Goal: Task Accomplishment & Management: Complete application form

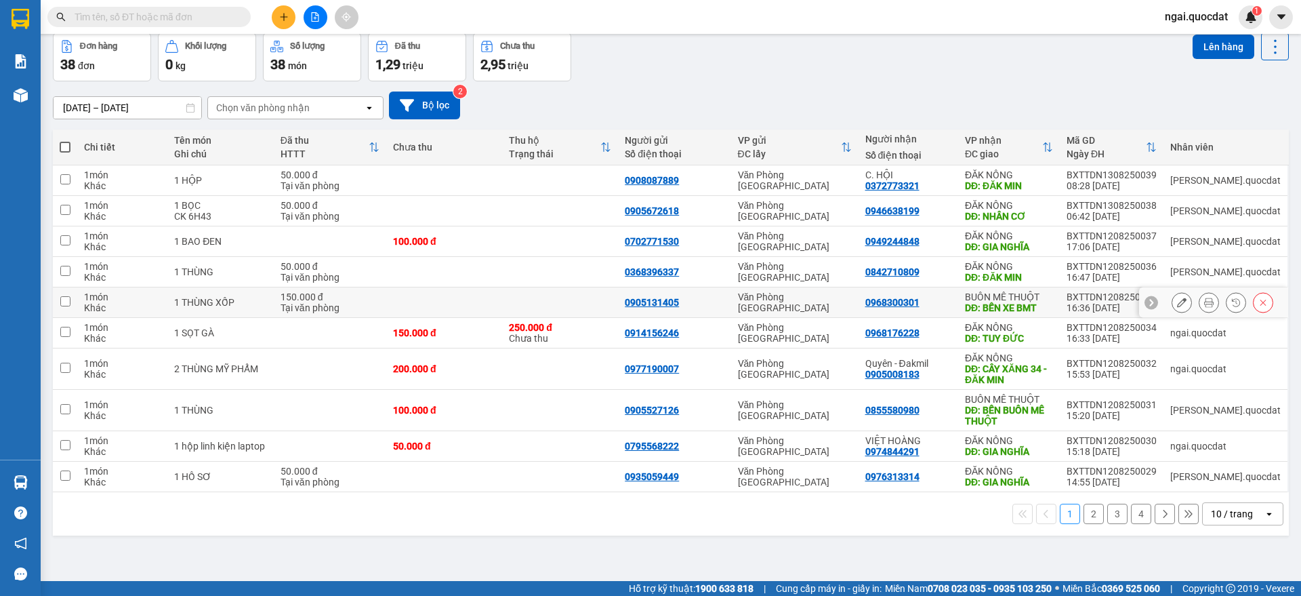
scroll to position [62, 0]
click at [1248, 511] on div "10 / trang" at bounding box center [1233, 513] width 61 height 22
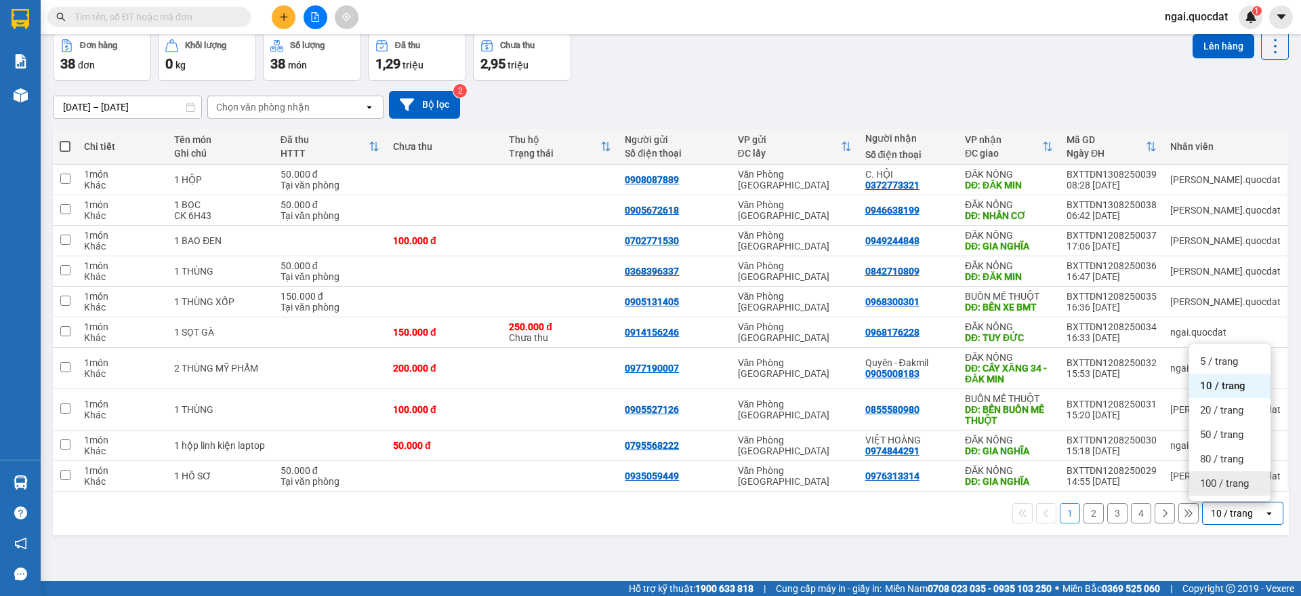
click at [1226, 472] on div "100 / trang" at bounding box center [1230, 483] width 81 height 24
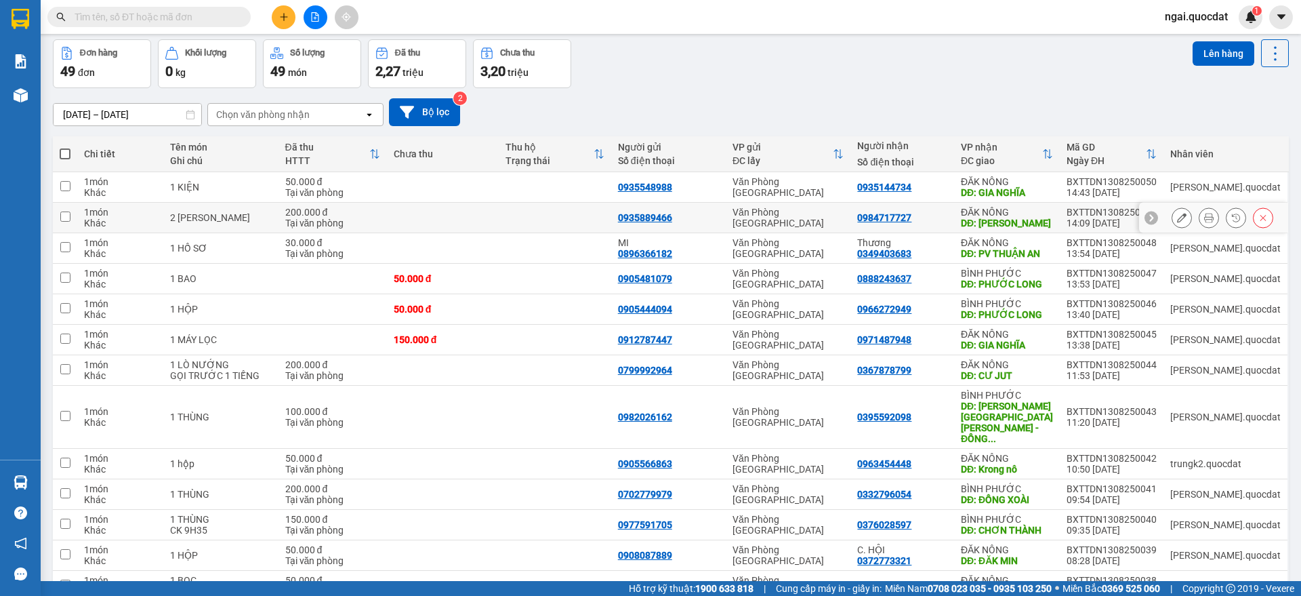
scroll to position [85, 0]
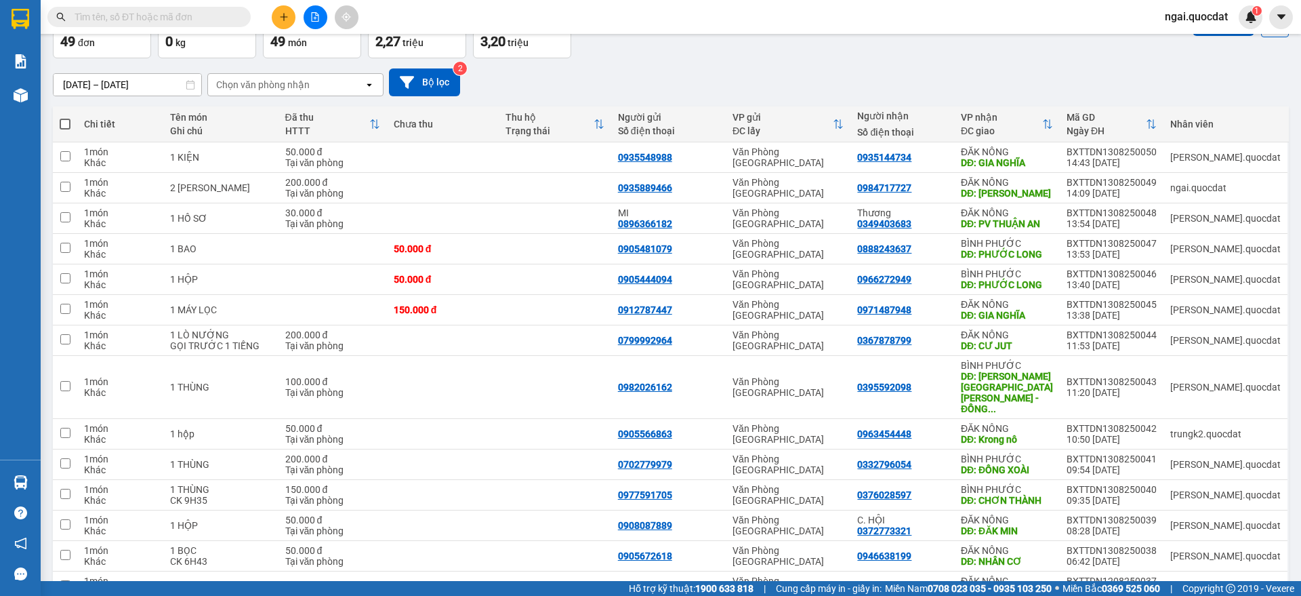
click at [282, 18] on icon "plus" at bounding box center [283, 16] width 9 height 9
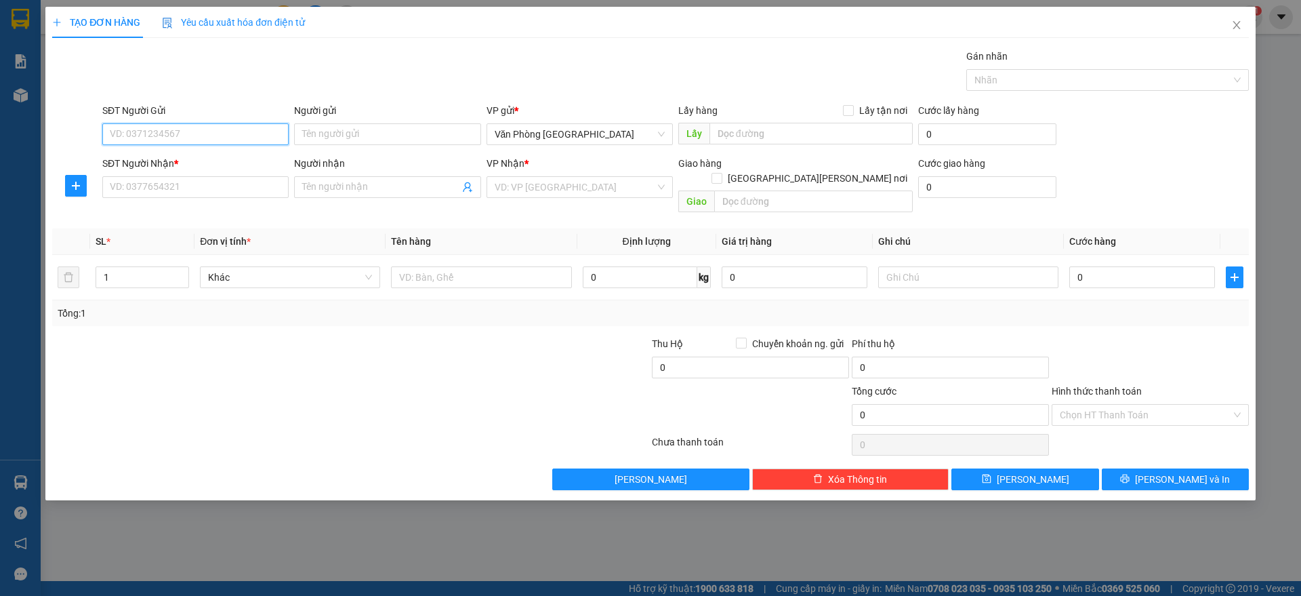
click at [178, 125] on input "SĐT Người Gửi" at bounding box center [195, 134] width 186 height 22
type input "0386497129"
click at [189, 192] on input "SĐT Người Nhận *" at bounding box center [195, 187] width 186 height 22
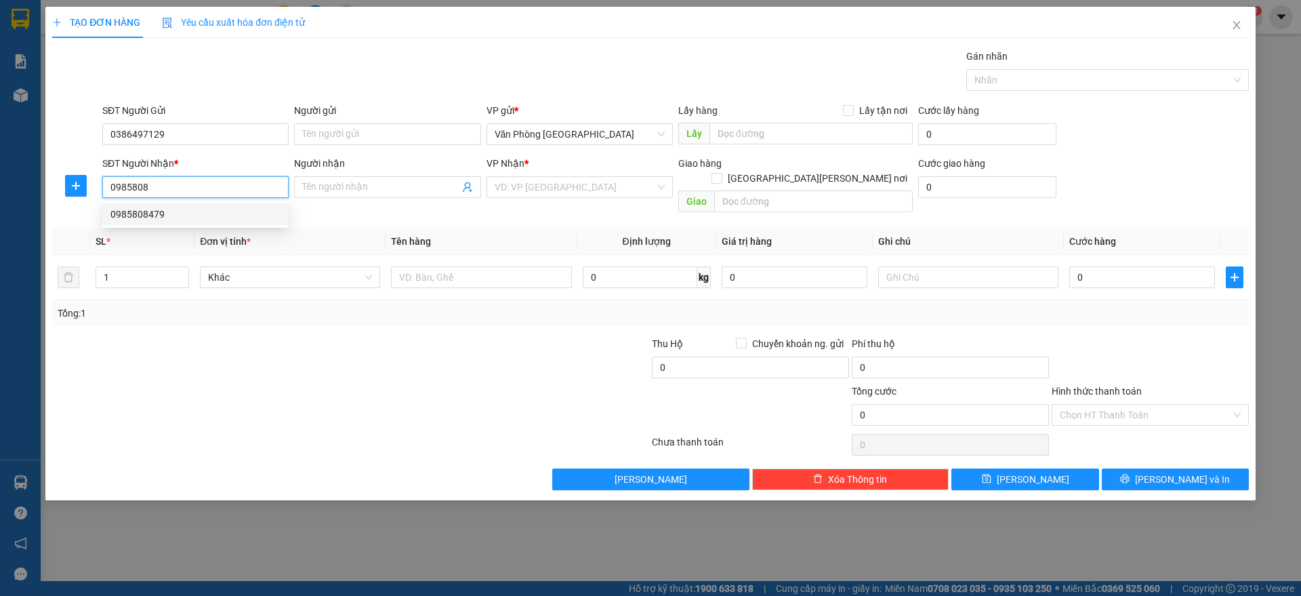
click at [212, 217] on div "0985808479" at bounding box center [195, 214] width 170 height 15
type input "0985808479"
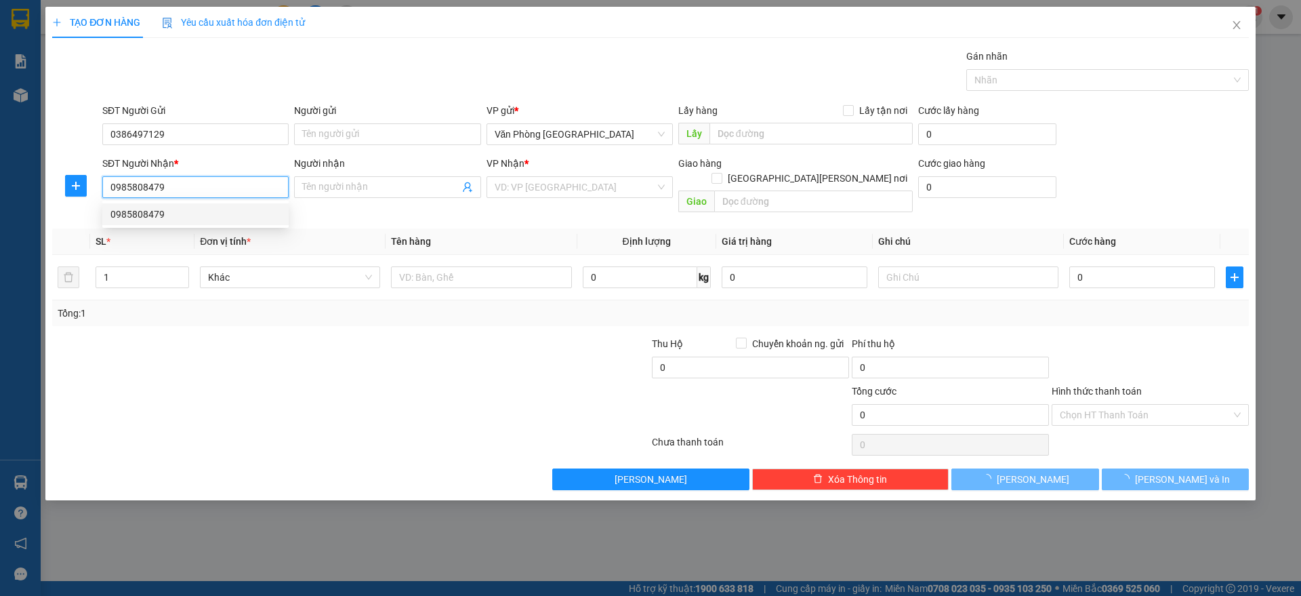
type input "CƯ JUT"
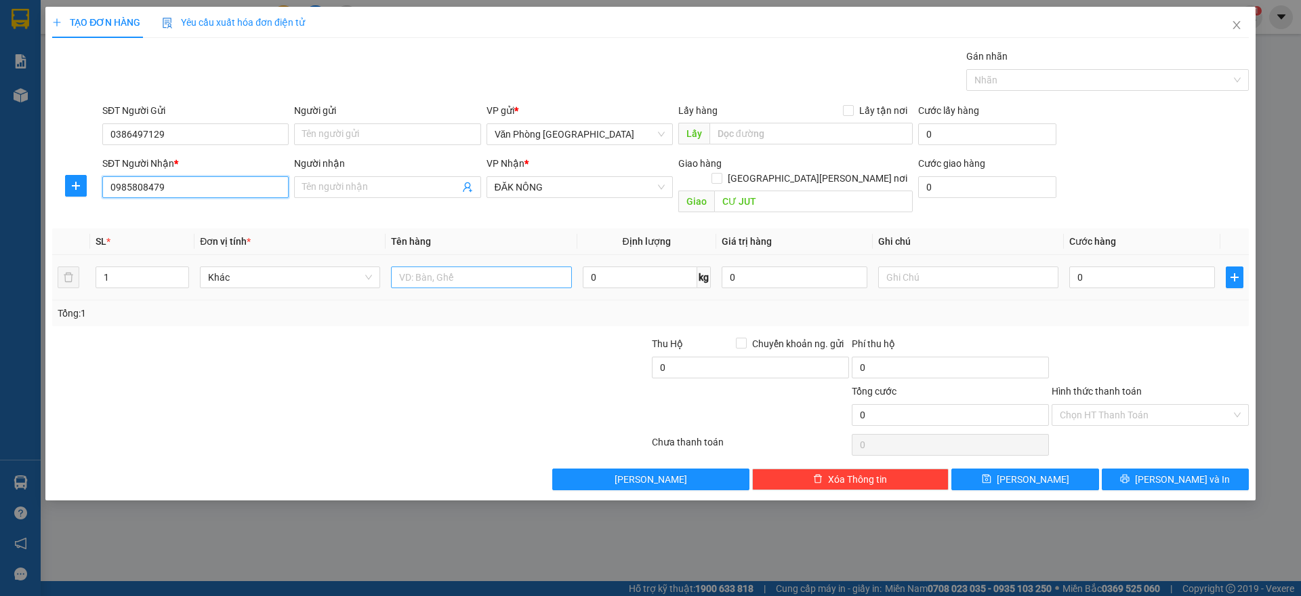
type input "0985808479"
click at [450, 266] on input "text" at bounding box center [481, 277] width 180 height 22
paste input "ÙNG"
paste input "ÀNG"
type input "1 THÙNG HÀNG"
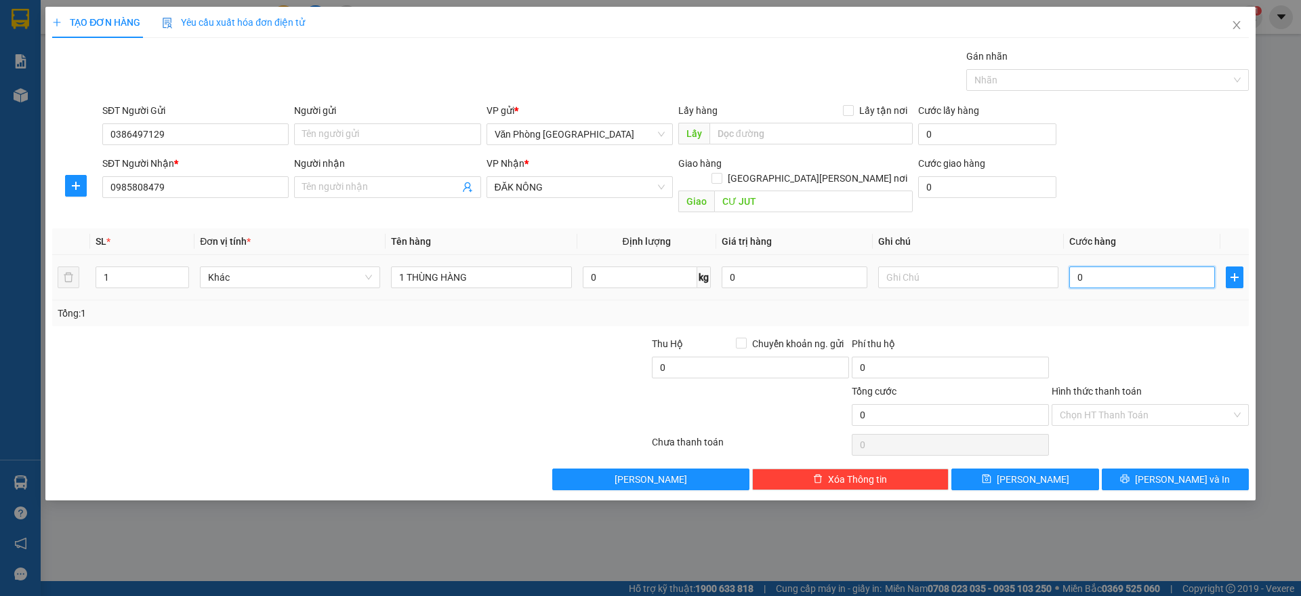
type input "1"
type input "10"
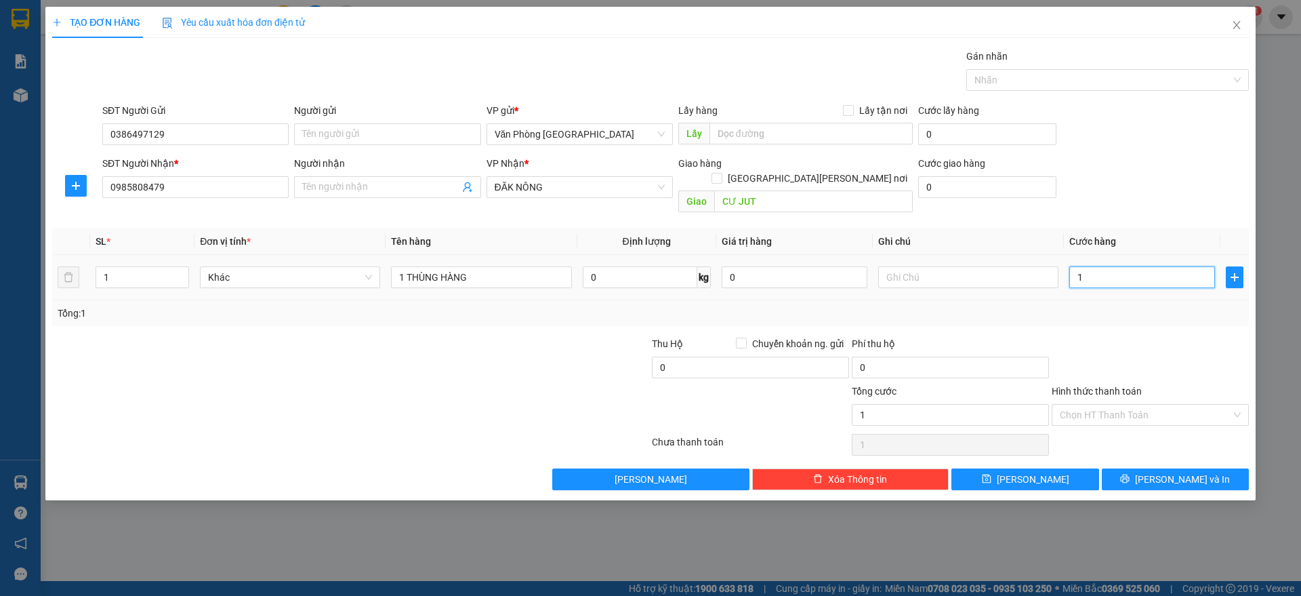
type input "10"
type input "100"
type input "1.000"
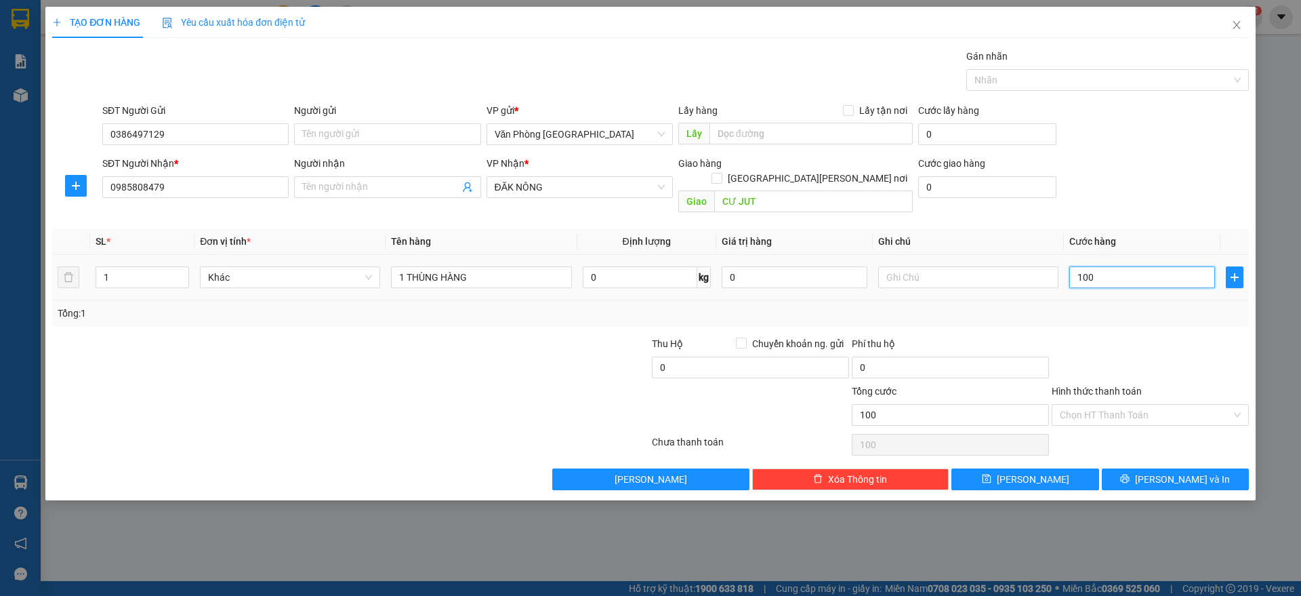
type input "1.000"
type input "10.000"
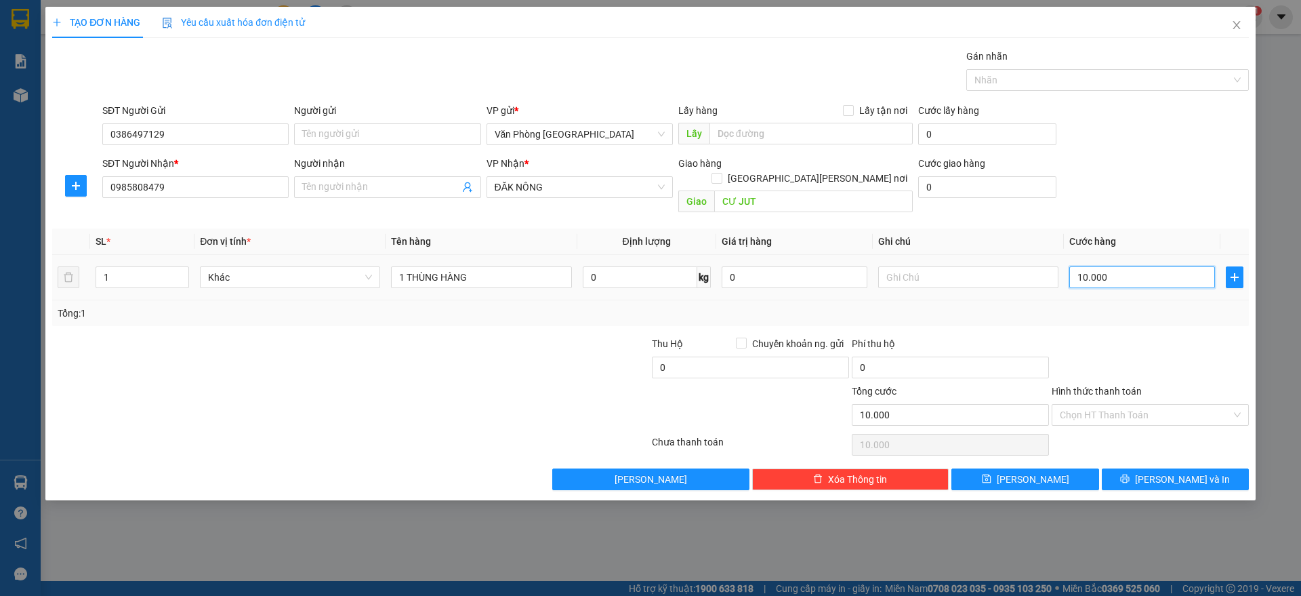
type input "100.000"
click at [1156, 405] on input "Hình thức thanh toán" at bounding box center [1145, 415] width 171 height 20
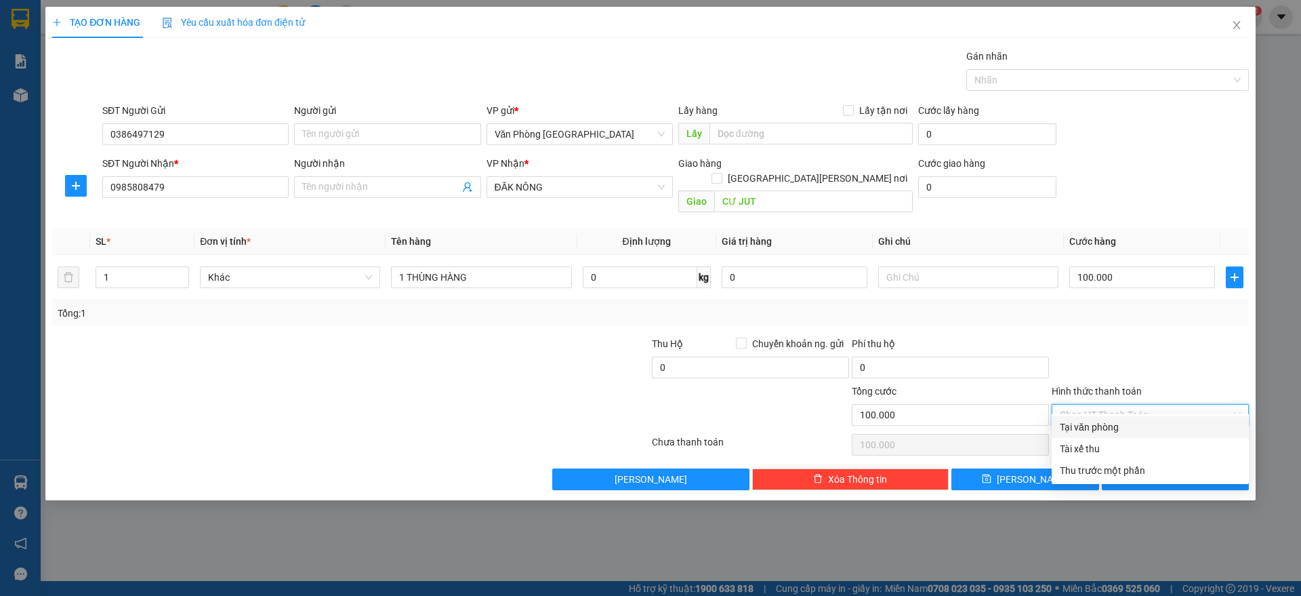
click at [1204, 336] on div at bounding box center [1151, 359] width 200 height 47
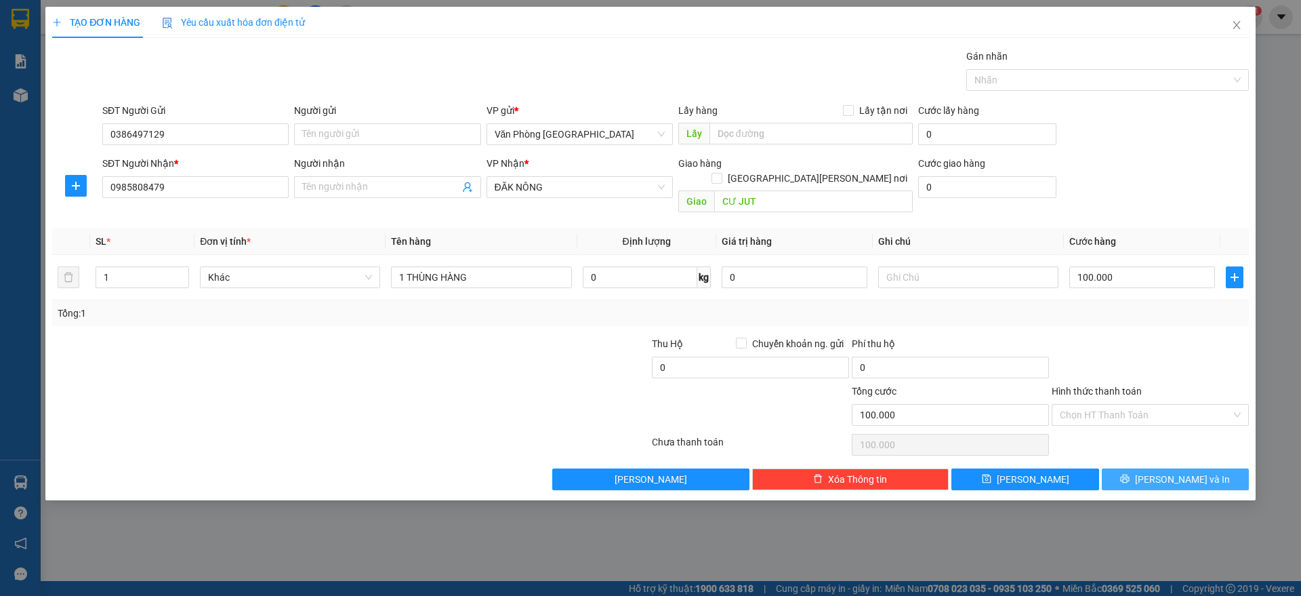
click at [1194, 468] on button "[PERSON_NAME] và In" at bounding box center [1175, 479] width 147 height 22
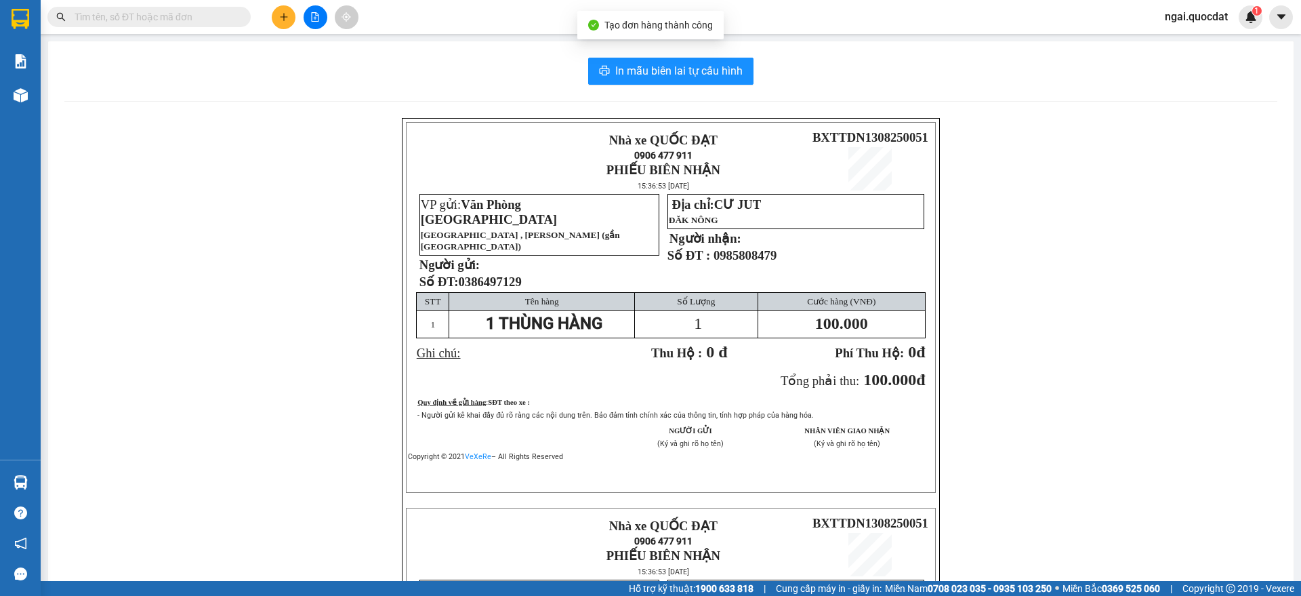
click at [631, 56] on div "In mẫu biên lai tự [PERSON_NAME] Nhà xe QUỐC ĐẠT 0906 477 911 [PERSON_NAME] [PE…" at bounding box center [671, 478] width 1246 height 875
click at [631, 58] on button "In mẫu biên lai tự cấu hình" at bounding box center [670, 71] width 165 height 27
